Goal: Information Seeking & Learning: Understand process/instructions

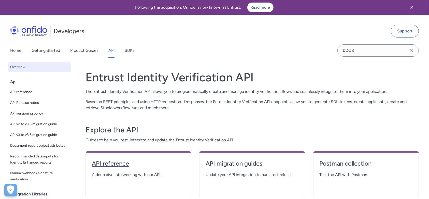
click at [104, 163] on h4 "API reference" at bounding box center [138, 163] width 93 height 8
select select "http"
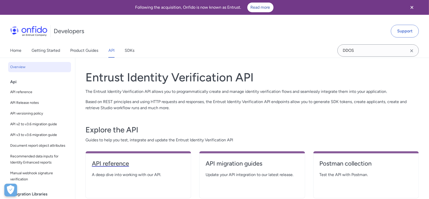
select select "http"
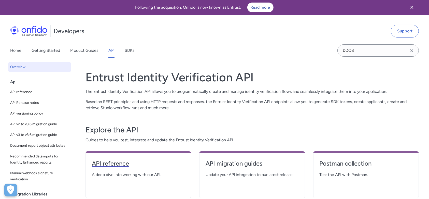
select select "http"
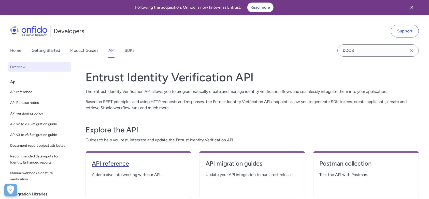
select select "http"
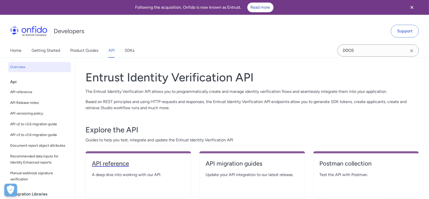
select select "http"
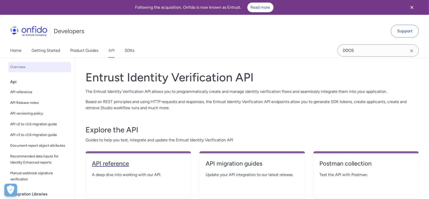
select select "http"
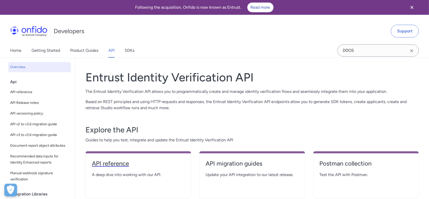
select select "http"
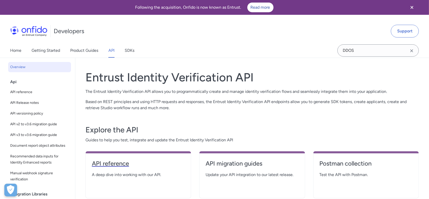
select select "http"
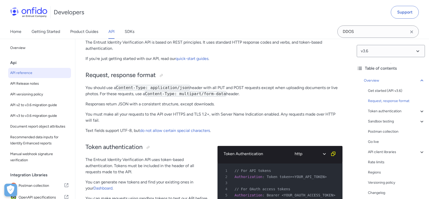
scroll to position [96, 0]
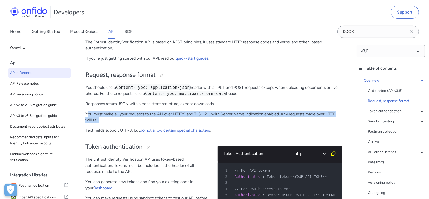
drag, startPoint x: 87, startPoint y: 114, endPoint x: 107, endPoint y: 118, distance: 20.9
click at [107, 118] on p "You must make all your requests to the API over HTTPS and TLS 1.2+, with Server…" at bounding box center [214, 117] width 257 height 12
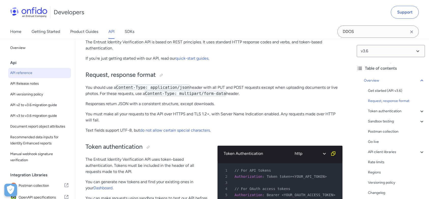
click at [330, 115] on p "You must make all your requests to the API over HTTPS and TLS 1.2+, with Server…" at bounding box center [214, 117] width 257 height 12
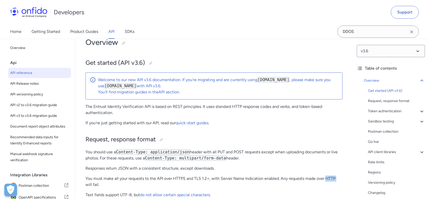
scroll to position [32, 0]
